Goal: Obtain resource: Download file/media

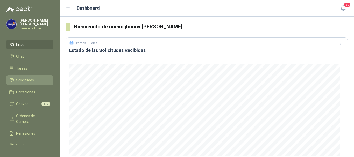
click at [31, 81] on span "Solicitudes" at bounding box center [25, 80] width 18 height 6
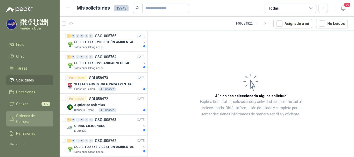
click at [30, 120] on span "Órdenes de Compra" at bounding box center [32, 118] width 32 height 11
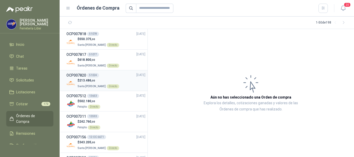
click at [123, 82] on div "$ 213.486 ,00 Santa [PERSON_NAME] Directo" at bounding box center [105, 83] width 79 height 11
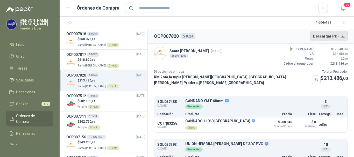
click at [322, 35] on button "Descargar PDF" at bounding box center [329, 36] width 38 height 10
click at [110, 56] on div "OCP007817 51077 [DATE]" at bounding box center [105, 55] width 79 height 6
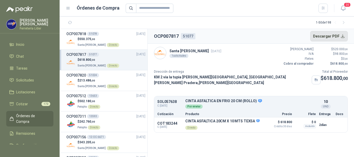
click at [330, 35] on button "Descargar PDF" at bounding box center [329, 36] width 38 height 10
click at [114, 40] on p "$ 550.375 ,00" at bounding box center [98, 39] width 42 height 5
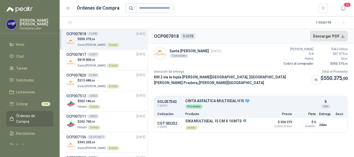
click at [331, 39] on button "Descargar PDF" at bounding box center [329, 36] width 38 height 10
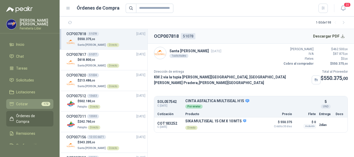
click at [25, 106] on span "Cotizar" at bounding box center [22, 104] width 12 height 6
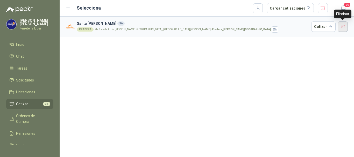
click at [342, 28] on button "button" at bounding box center [342, 26] width 10 height 10
